Goal: Task Accomplishment & Management: Complete application form

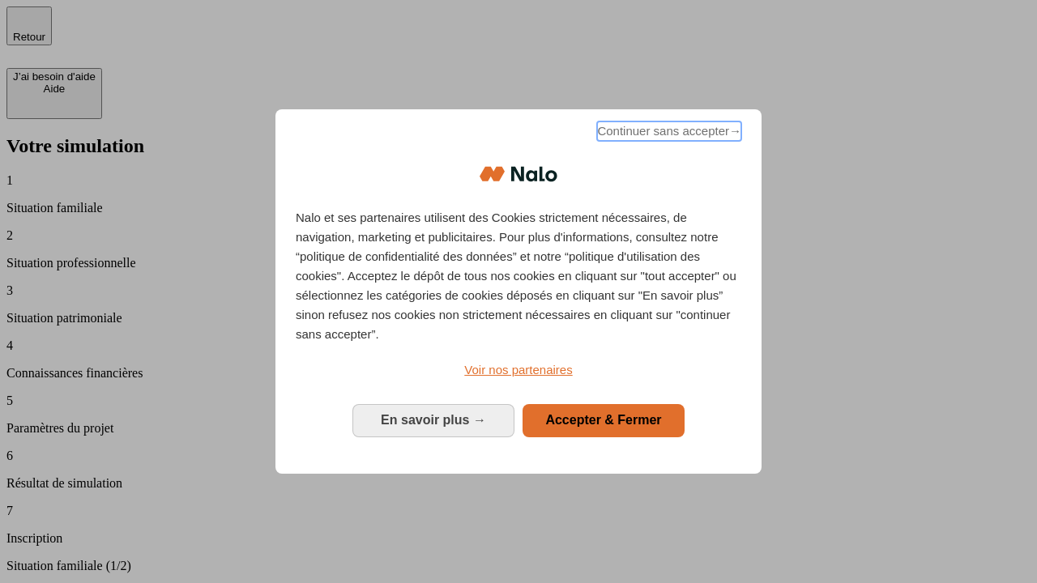
click at [668, 134] on span "Continuer sans accepter →" at bounding box center [669, 131] width 144 height 19
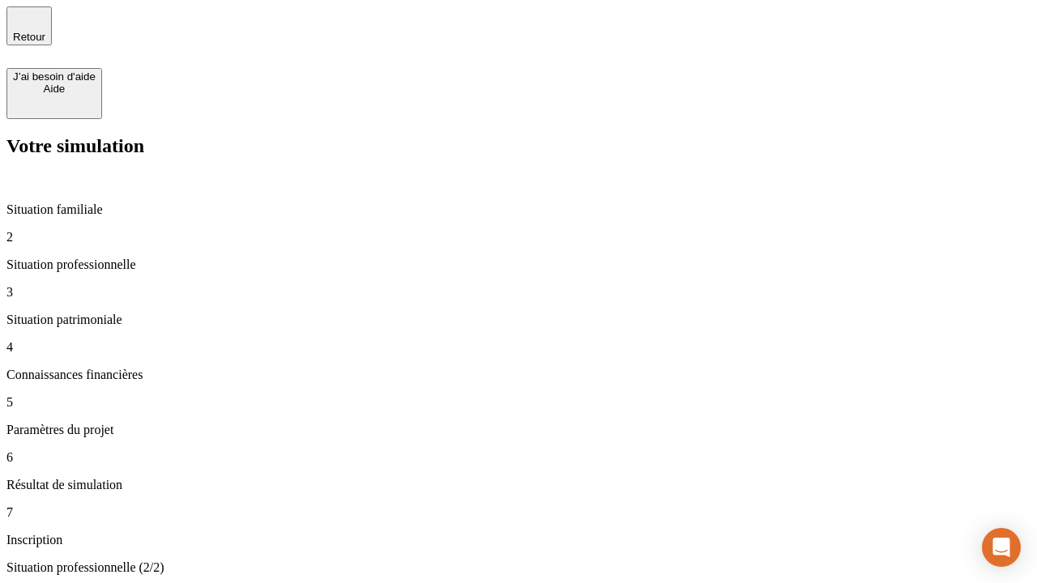
type input "30 000"
type input "0"
type input "1 000"
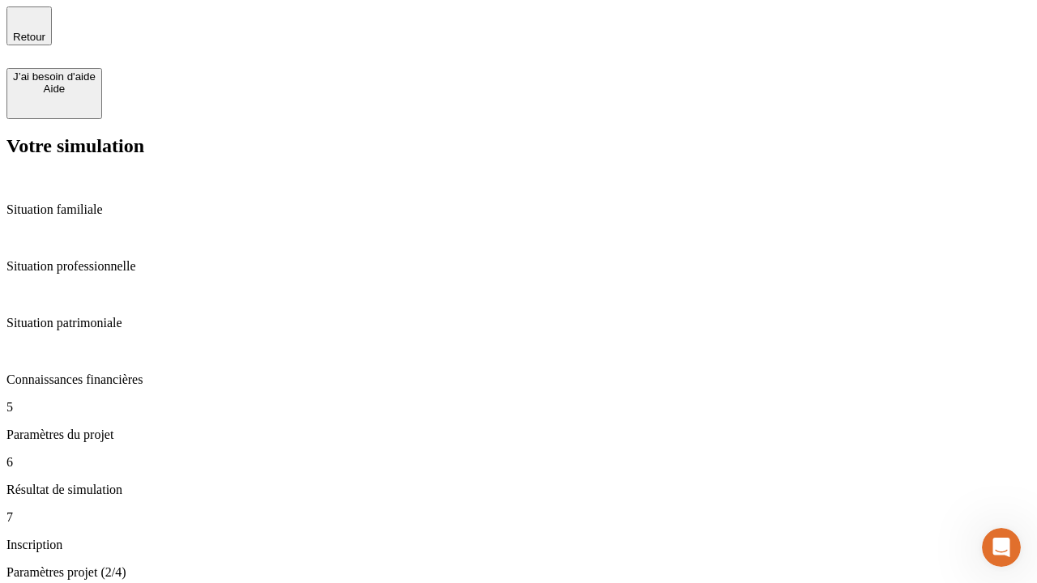
type input "40"
type input "200 000"
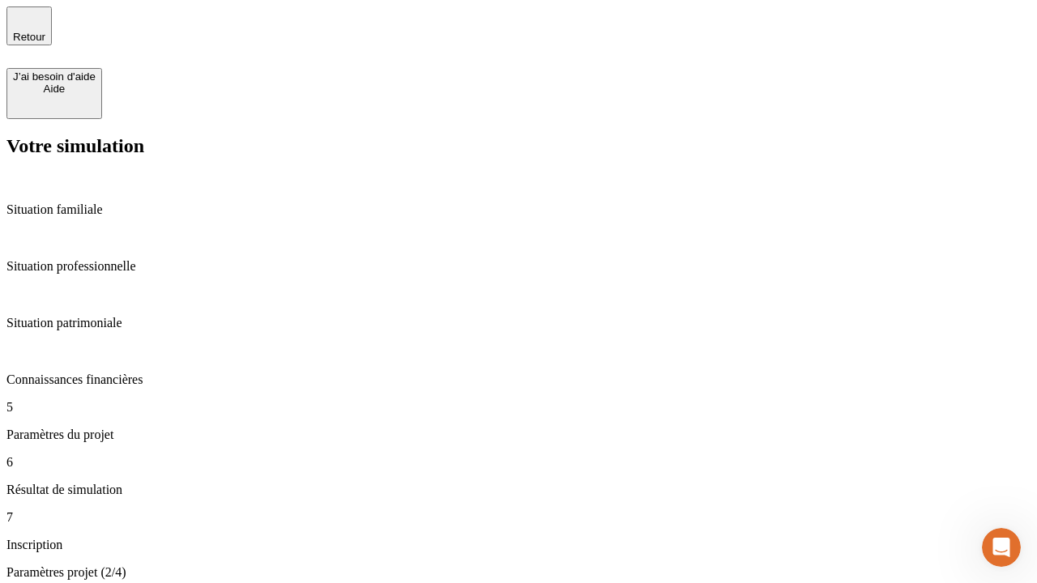
type input "640"
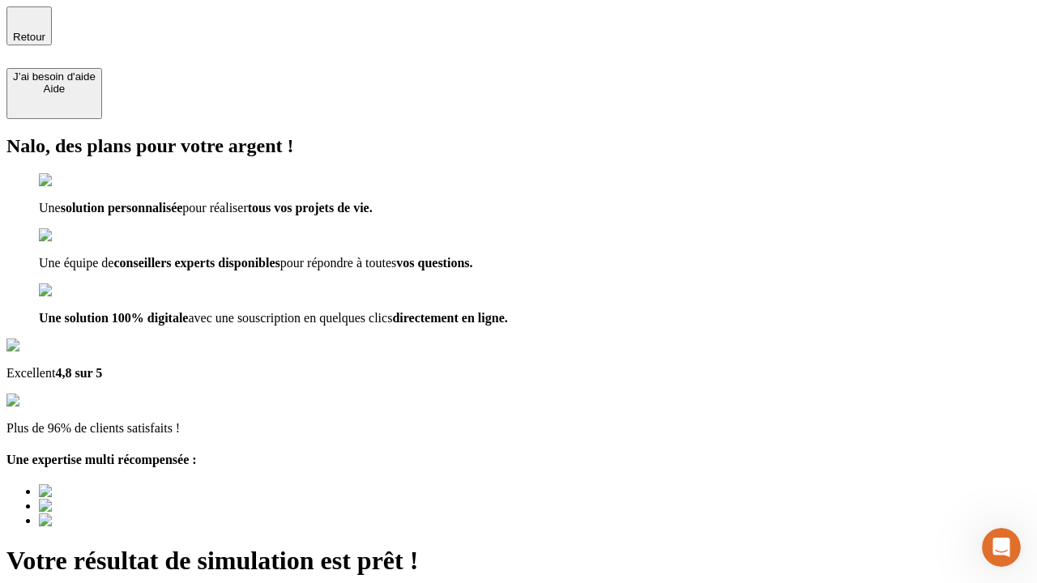
type input "[EMAIL_ADDRESS][DOMAIN_NAME]"
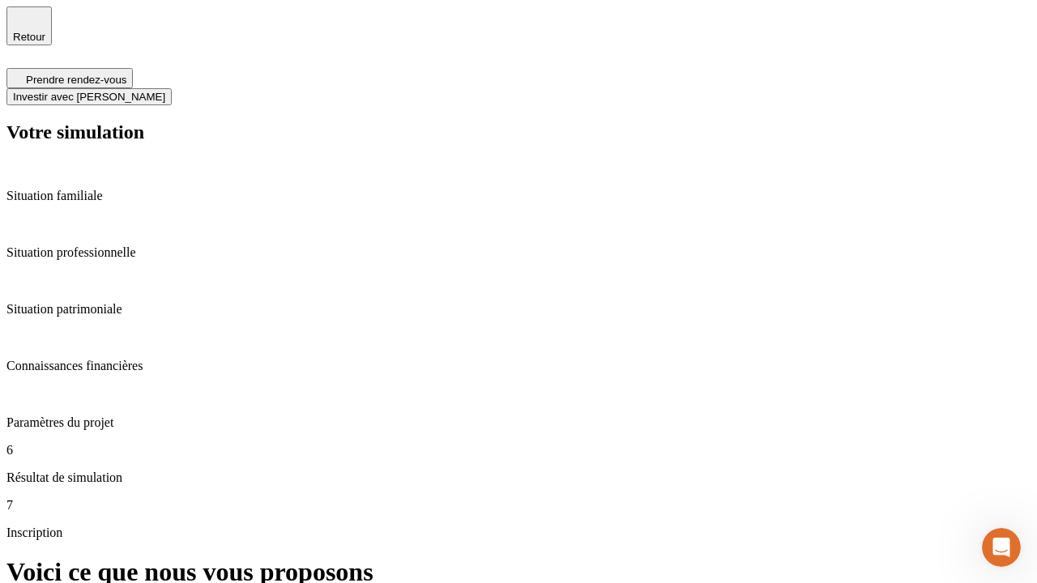
click at [165, 91] on span "Investir avec [PERSON_NAME]" at bounding box center [89, 97] width 152 height 12
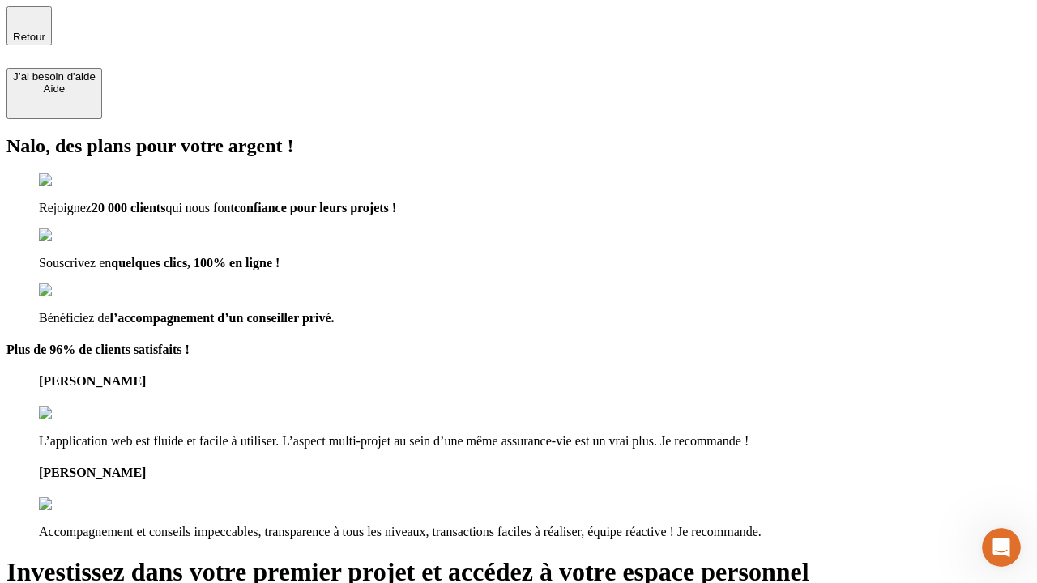
type input "[EMAIL_ADDRESS][DOMAIN_NAME]"
